Goal: Information Seeking & Learning: Learn about a topic

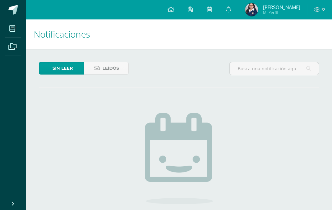
click at [13, 7] on span at bounding box center [13, 10] width 10 height 10
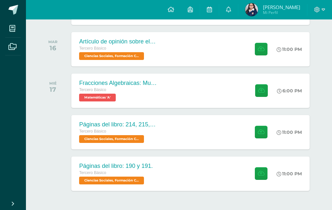
scroll to position [171, 0]
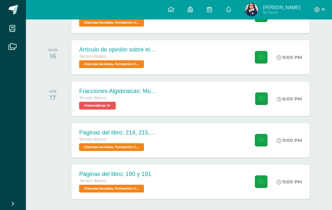
click at [222, 108] on div "Fracciones Algebraicas: Multiplicación y División Tercero Básico Matemáticas 'A…" at bounding box center [190, 99] width 238 height 34
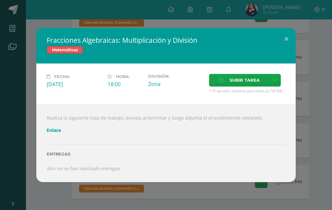
click at [288, 38] on button at bounding box center [286, 39] width 18 height 22
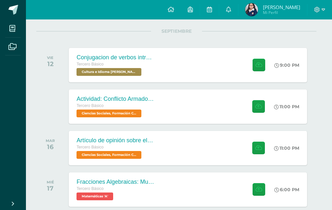
scroll to position [90, 3]
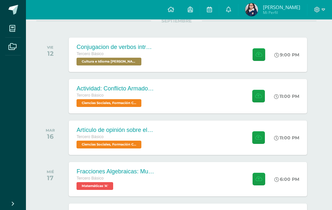
click at [198, 140] on div "Artículo de opinión sobre el Conflicto Armado Interno Tercero Básico Ciencias S…" at bounding box center [188, 138] width 238 height 34
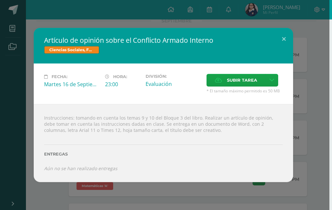
click at [283, 35] on button at bounding box center [284, 39] width 18 height 22
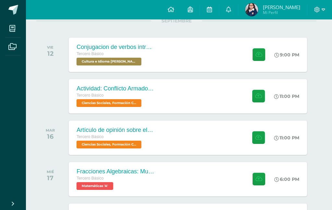
click at [221, 101] on div "Actividad: Conflicto Armado Interno Tercero Básico Ciencias Sociales, Formación…" at bounding box center [188, 96] width 238 height 34
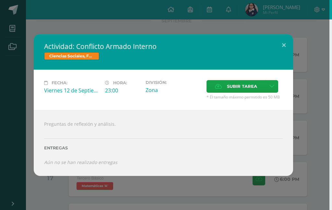
click at [283, 44] on button at bounding box center [284, 45] width 18 height 22
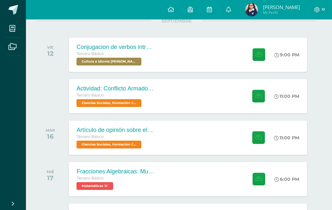
click at [226, 72] on div "VIE 12 Conjugacion de verbos intransitivo, tiempo pasado en Kaqchikel Tercero B…" at bounding box center [176, 55] width 280 height 36
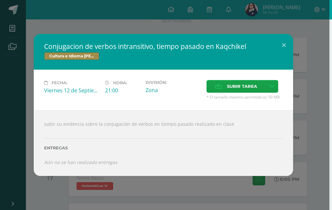
click at [282, 45] on button at bounding box center [284, 45] width 18 height 22
